Goal: Information Seeking & Learning: Learn about a topic

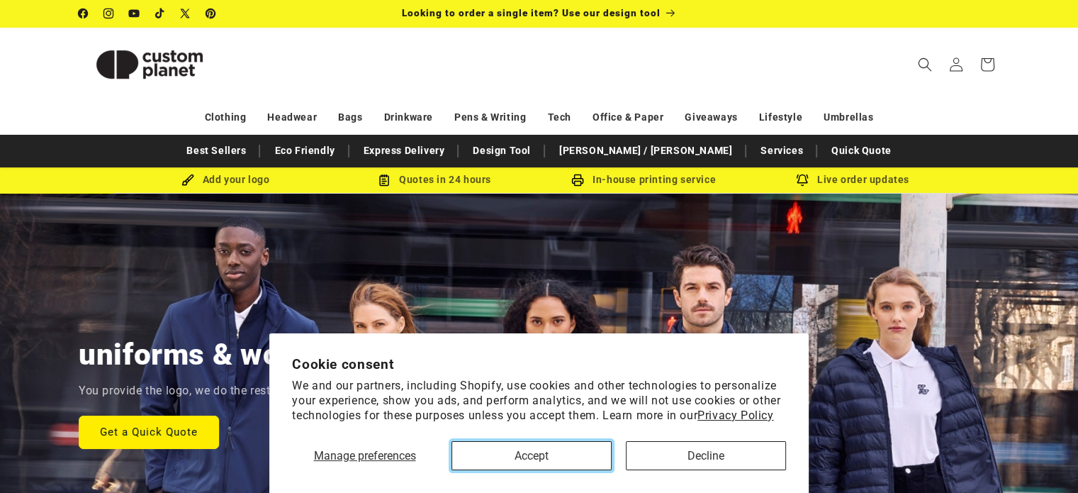
click at [563, 466] on button "Accept" at bounding box center [532, 455] width 160 height 29
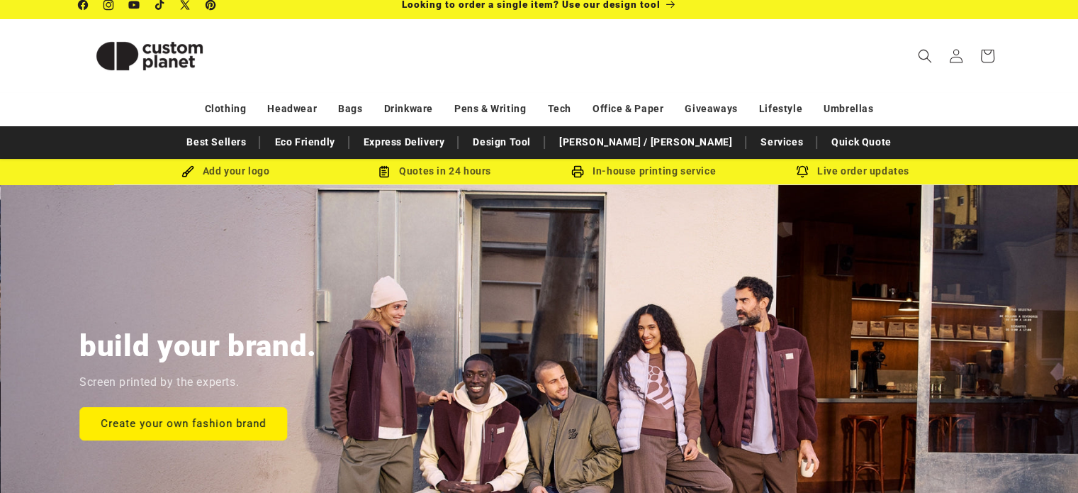
scroll to position [10, 0]
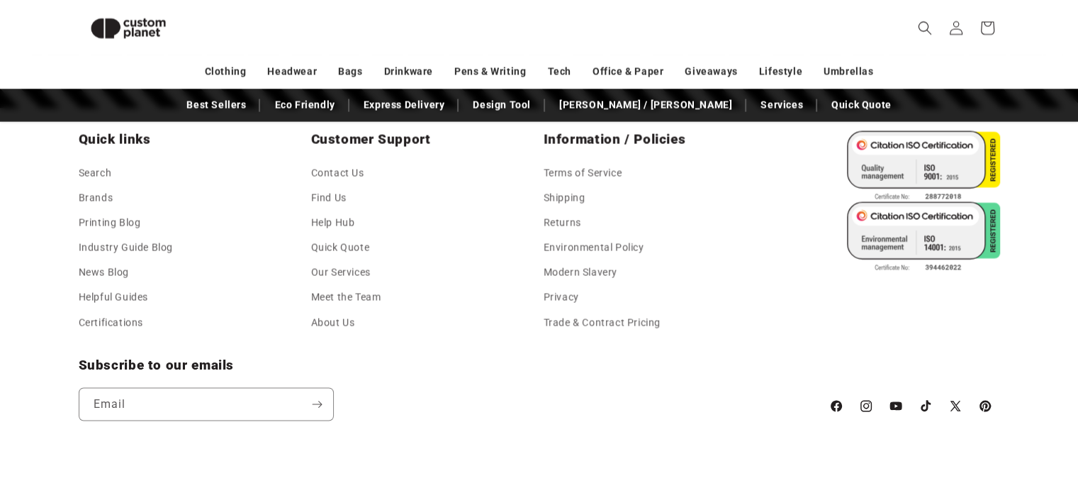
scroll to position [2589, 0]
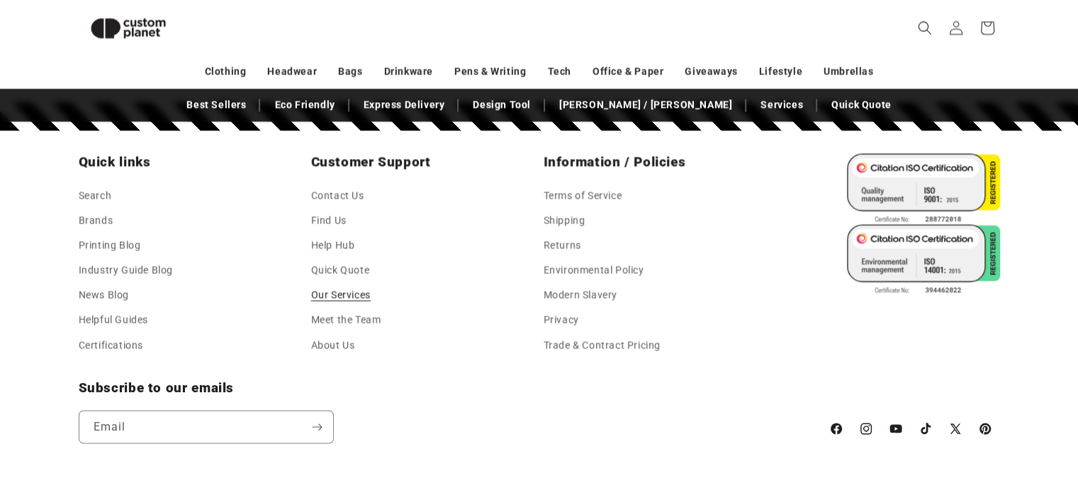
click at [337, 292] on link "Our Services" at bounding box center [341, 294] width 60 height 25
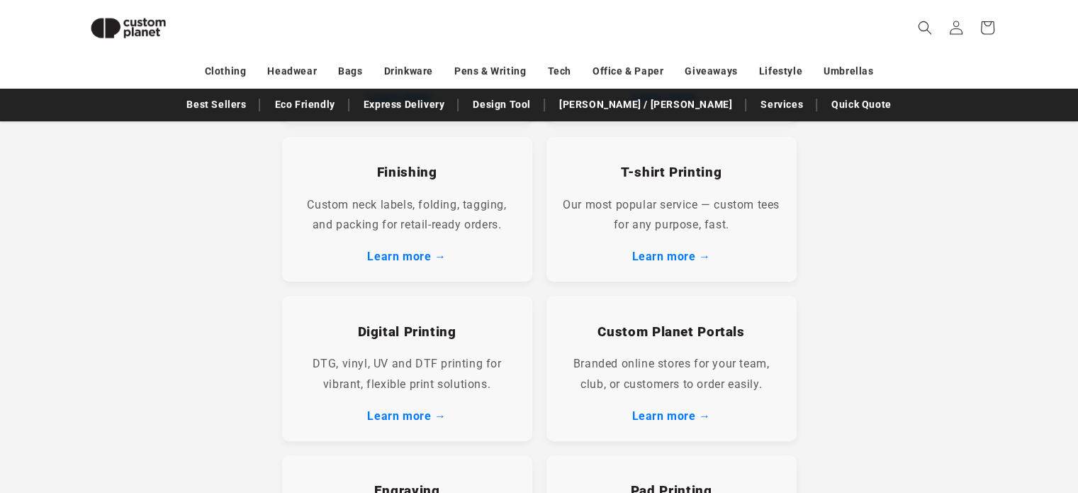
scroll to position [451, 0]
click at [411, 418] on link "Learn more →" at bounding box center [406, 416] width 79 height 13
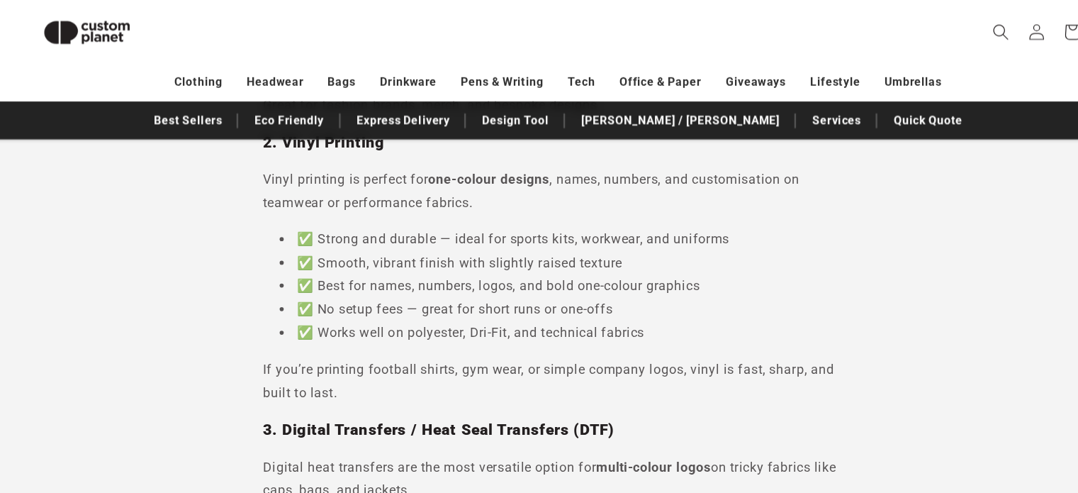
scroll to position [447, 0]
